Goal: Task Accomplishment & Management: Complete application form

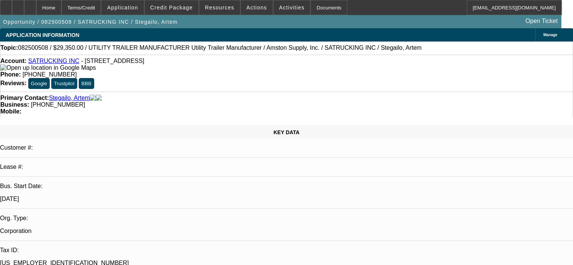
select select "0"
select select "6"
select select "0"
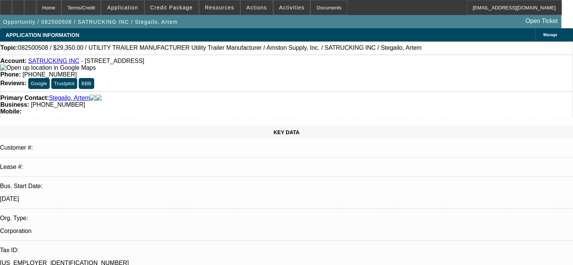
select select "0"
select select "6"
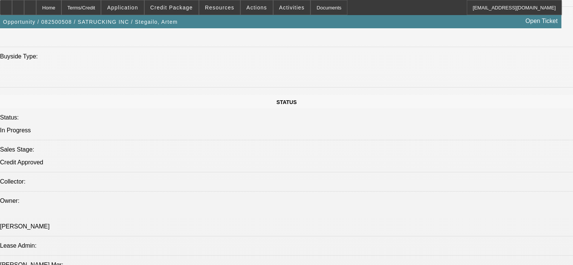
scroll to position [678, 0]
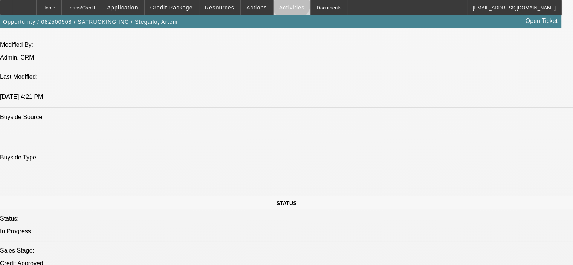
click at [282, 4] on span at bounding box center [291, 7] width 37 height 18
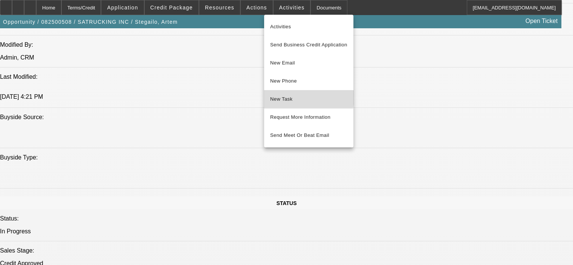
click at [298, 98] on span "New Task" at bounding box center [308, 99] width 77 height 9
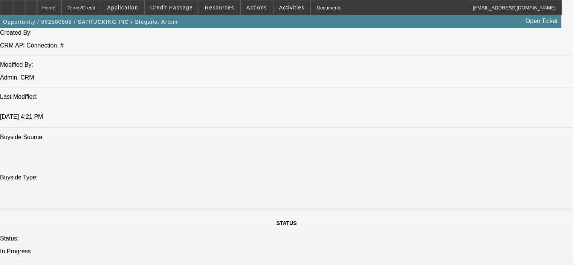
scroll to position [640, 0]
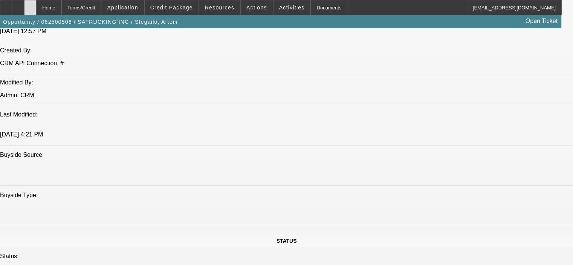
click at [30, 5] on icon at bounding box center [30, 5] width 0 height 0
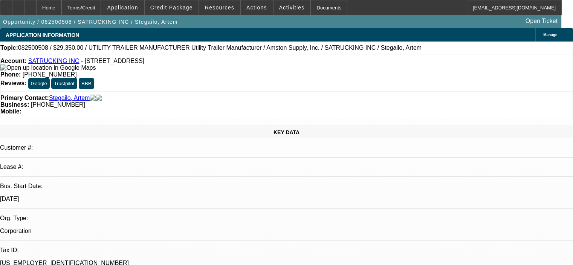
select select "0"
select select "6"
select select "0"
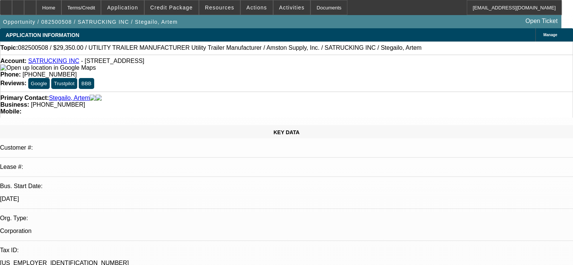
select select "0"
select select "6"
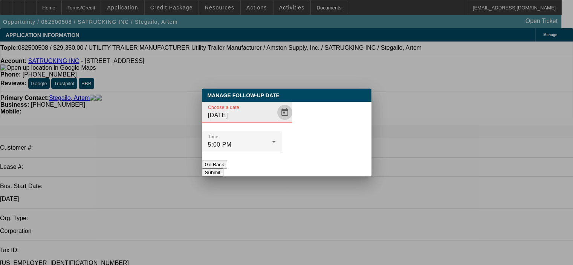
click at [276, 121] on span "Open calendar" at bounding box center [285, 112] width 18 height 18
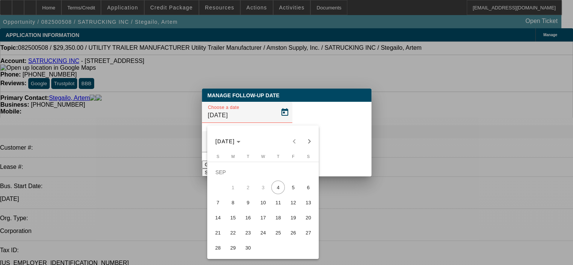
click at [280, 220] on span "18" at bounding box center [278, 218] width 14 height 14
type input "[DATE]"
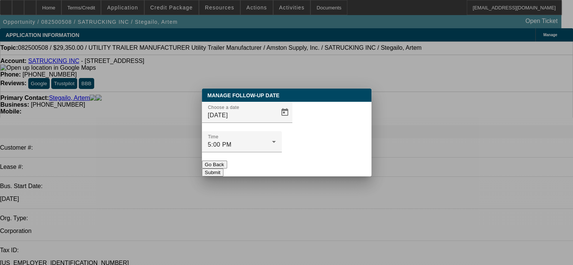
click at [223, 168] on button "Submit" at bounding box center [212, 172] width 21 height 8
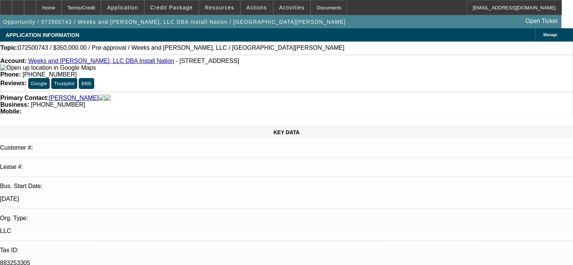
select select "0"
select select "2"
select select "0.1"
select select "4"
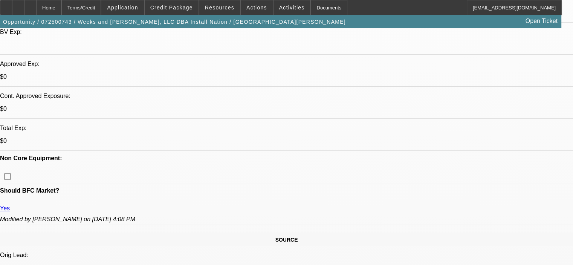
scroll to position [264, 0]
